Goal: Navigation & Orientation: Find specific page/section

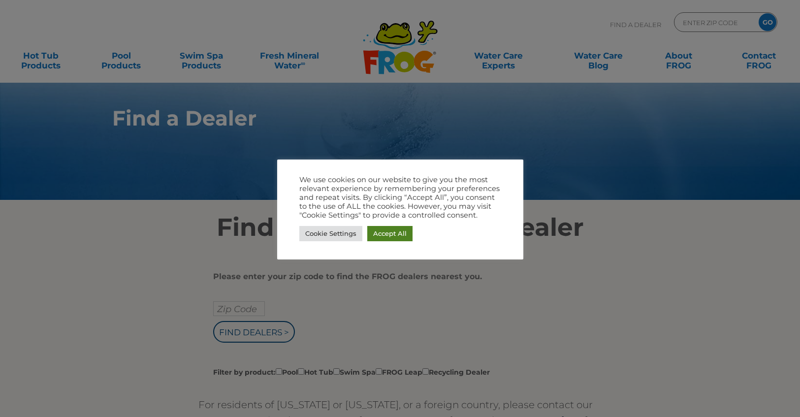
click at [385, 237] on link "Accept All" at bounding box center [389, 233] width 45 height 15
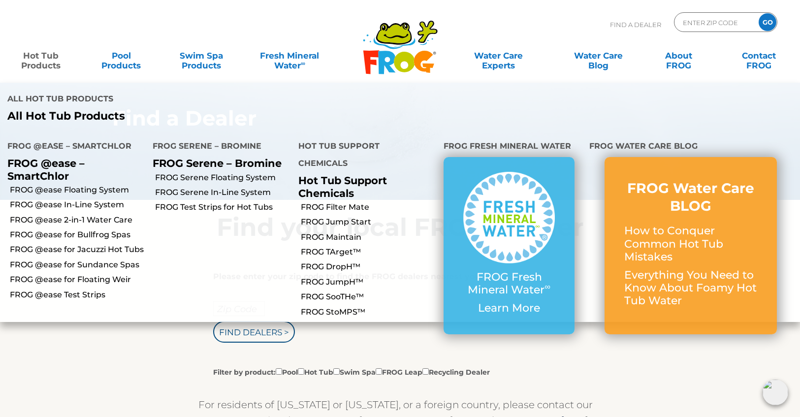
click at [51, 58] on link "Hot Tub Products" at bounding box center [41, 56] width 62 height 20
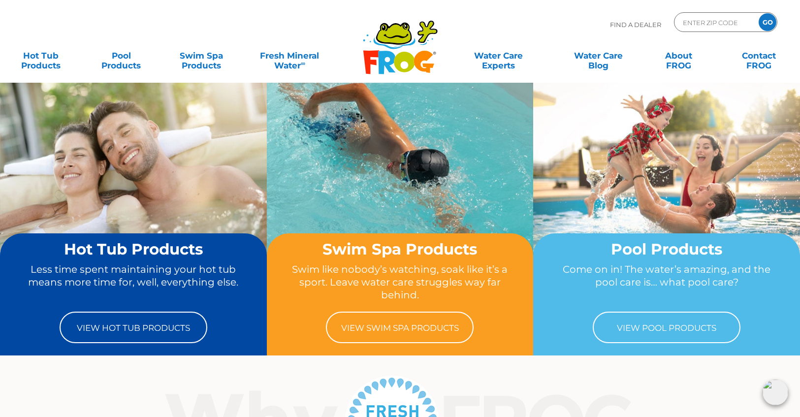
click at [400, 63] on icon at bounding box center [404, 62] width 21 height 21
click at [731, 26] on input "Zip Code Form" at bounding box center [714, 22] width 66 height 14
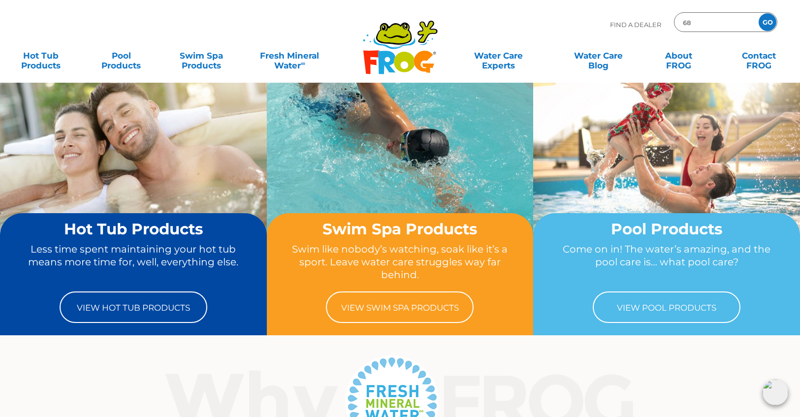
scroll to position [27, 0]
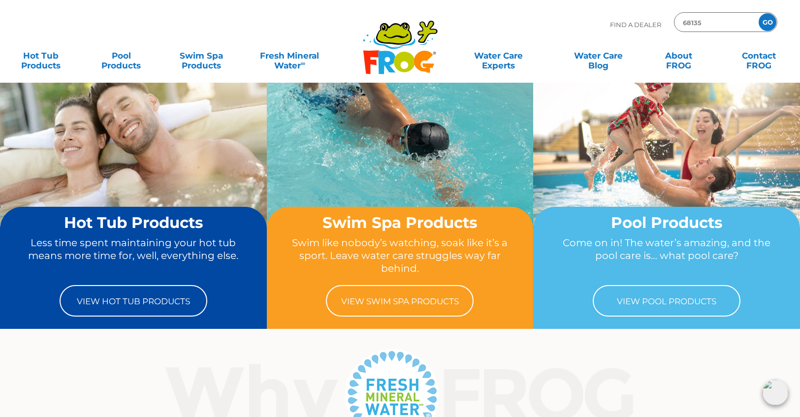
type input "68135"
click at [771, 23] on input "GO" at bounding box center [767, 22] width 18 height 18
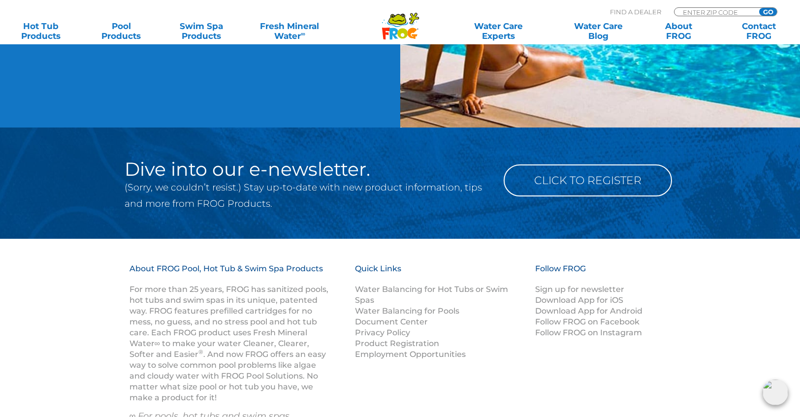
scroll to position [1109, 0]
